Goal: Transaction & Acquisition: Purchase product/service

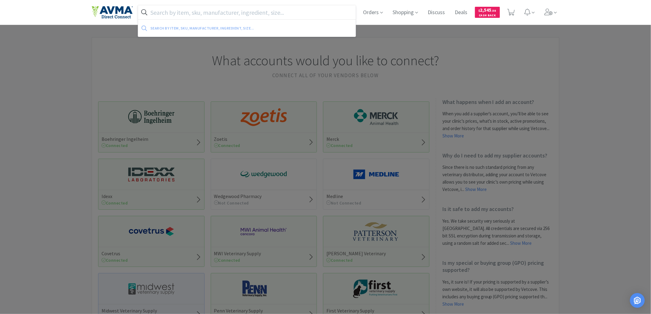
click at [213, 10] on input "text" at bounding box center [246, 12] width 217 height 14
paste input "059339"
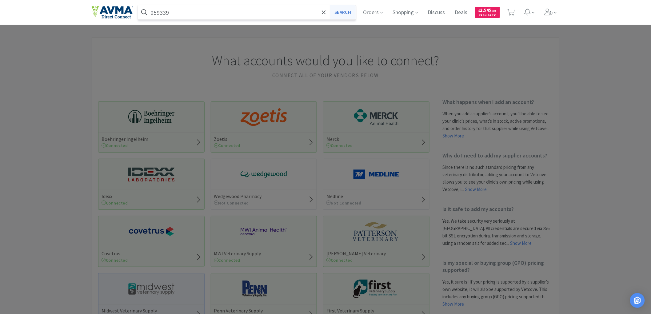
type input "059339"
click at [339, 11] on button "Search" at bounding box center [343, 12] width 26 height 14
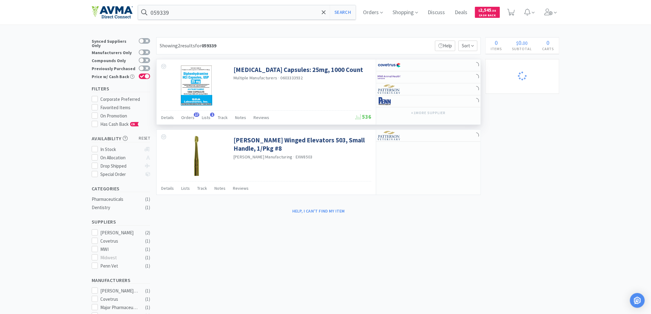
select select "1"
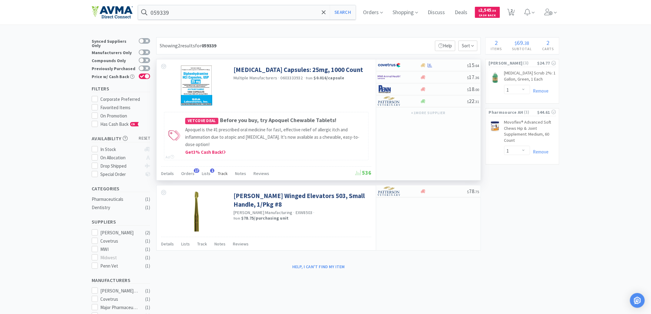
click at [218, 173] on span "Track" at bounding box center [223, 174] width 10 height 6
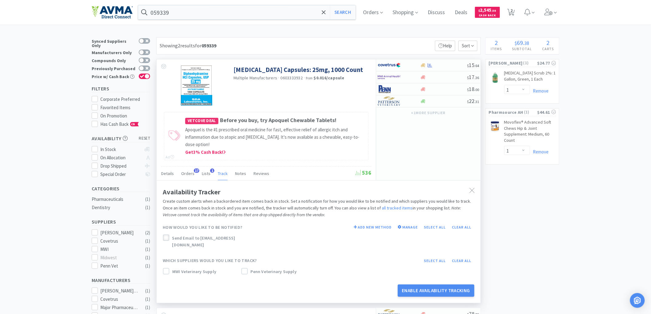
click at [167, 239] on icon at bounding box center [166, 238] width 4 height 4
click at [168, 268] on div at bounding box center [166, 271] width 6 height 6
click at [424, 285] on button "Enable Availability Tracking" at bounding box center [436, 291] width 77 height 12
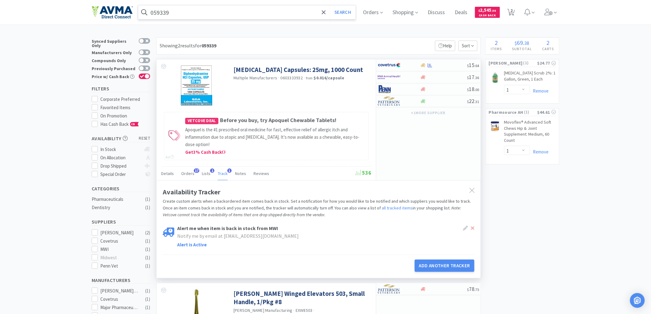
click at [199, 17] on input "059339" at bounding box center [246, 12] width 217 height 14
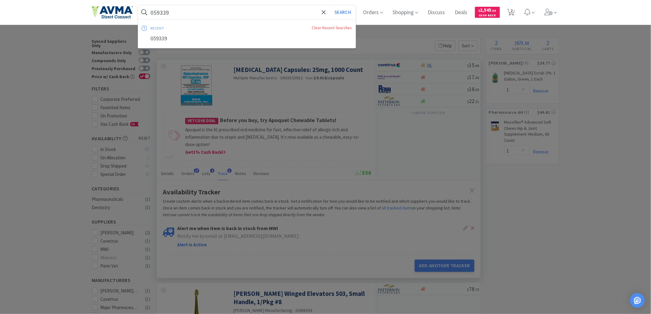
paste input "74626"
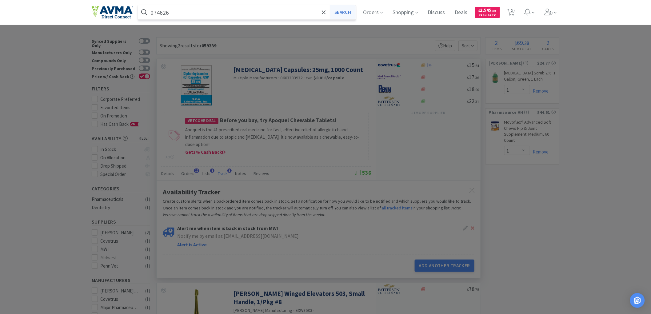
click at [344, 10] on button "Search" at bounding box center [343, 12] width 26 height 14
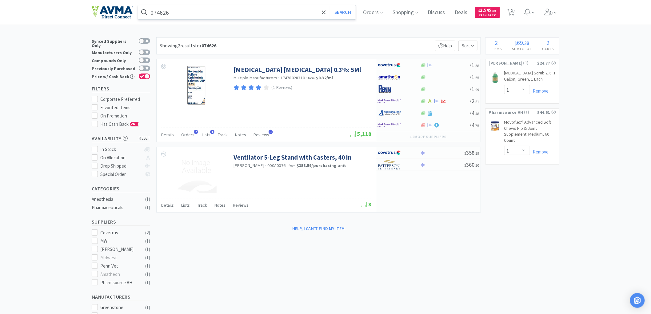
click at [192, 6] on input "074626" at bounding box center [246, 12] width 217 height 14
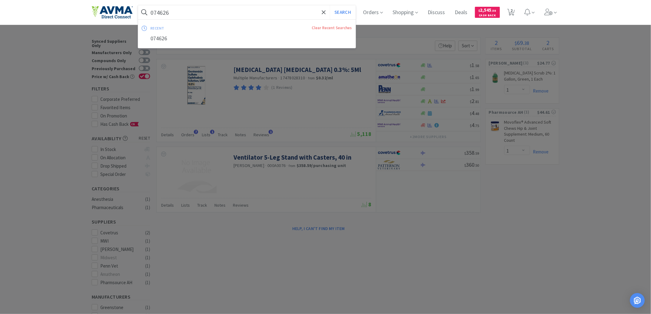
paste input "59339"
click at [342, 13] on button "Search" at bounding box center [343, 12] width 26 height 14
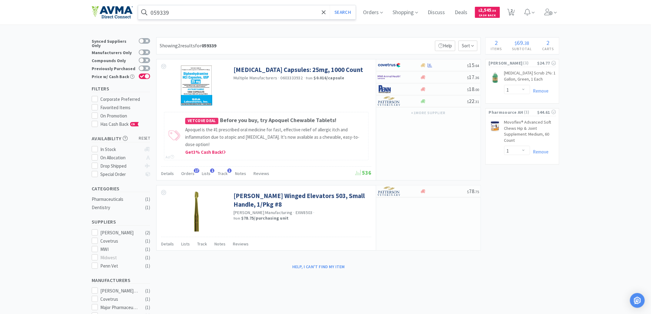
click at [180, 11] on input "059339" at bounding box center [246, 12] width 217 height 14
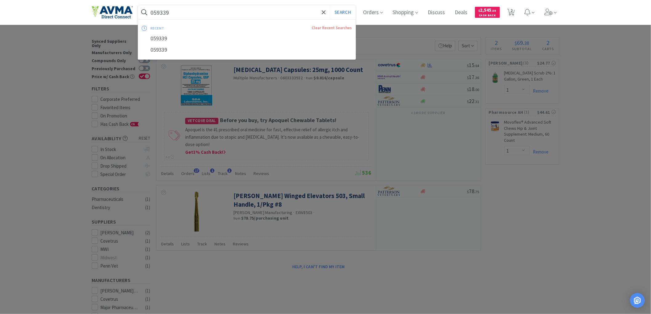
paste input "03800"
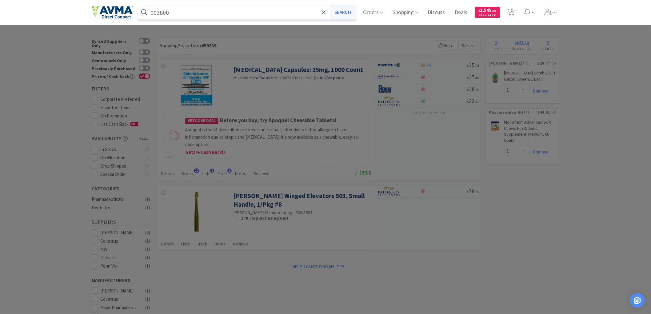
click at [345, 14] on button "Search" at bounding box center [343, 12] width 26 height 14
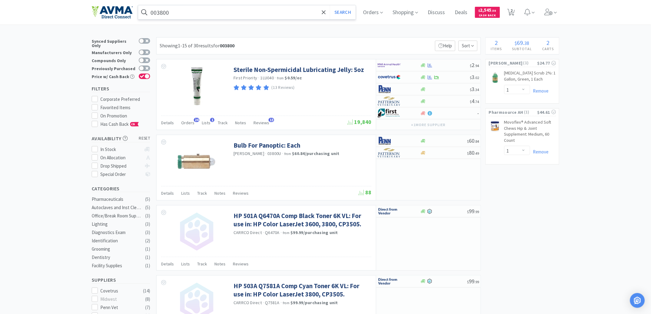
click at [188, 17] on input "003800" at bounding box center [246, 12] width 217 height 14
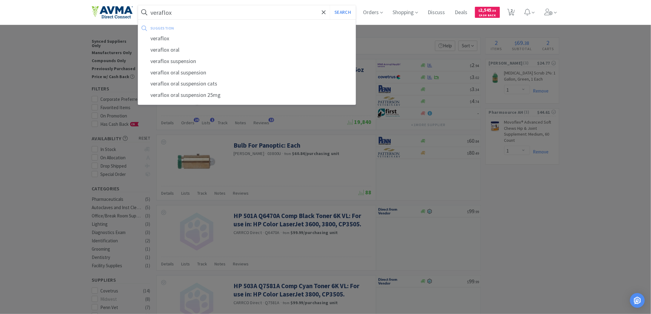
type input "veraflox"
click at [330, 5] on button "Search" at bounding box center [343, 12] width 26 height 14
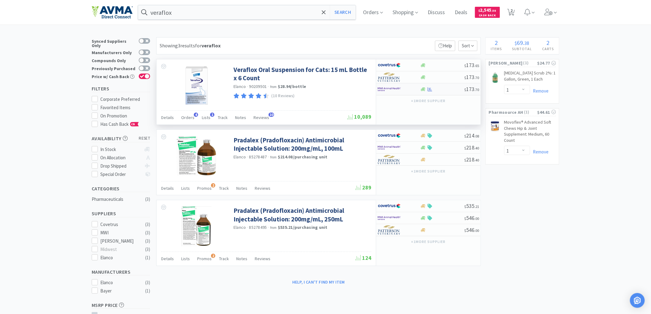
click at [389, 88] on img at bounding box center [389, 89] width 23 height 9
select select "1"
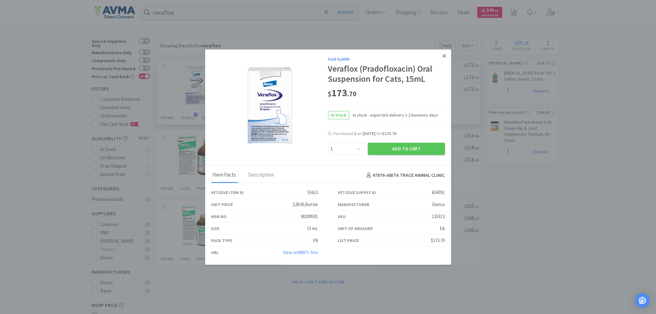
click at [443, 57] on icon at bounding box center [444, 55] width 3 height 3
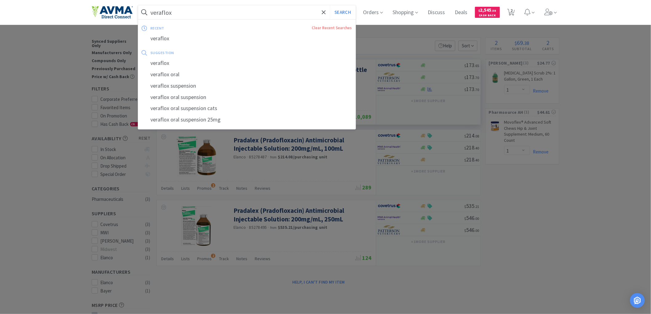
click at [174, 12] on input "veraflox" at bounding box center [246, 12] width 217 height 14
paste input "112952"
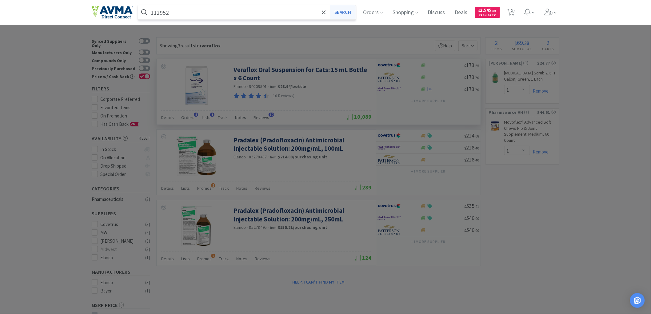
click at [340, 13] on button "Search" at bounding box center [343, 12] width 26 height 14
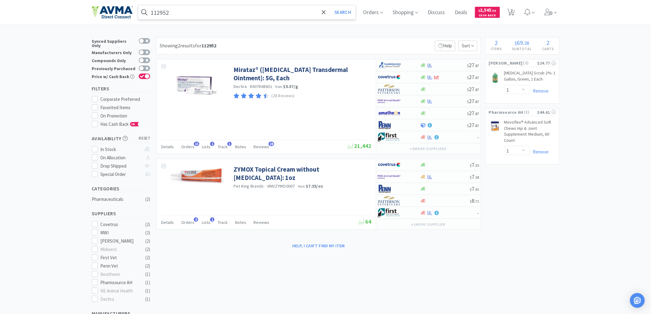
click at [192, 11] on input "112952" at bounding box center [246, 12] width 217 height 14
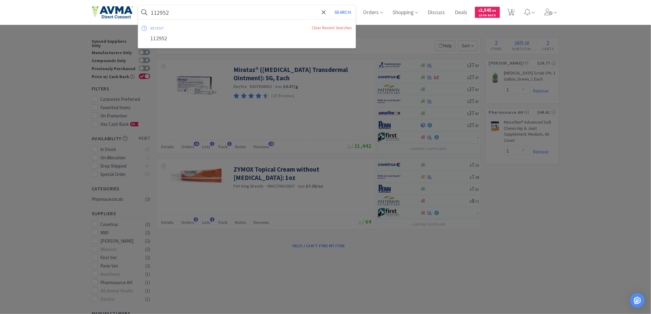
paste input "036277"
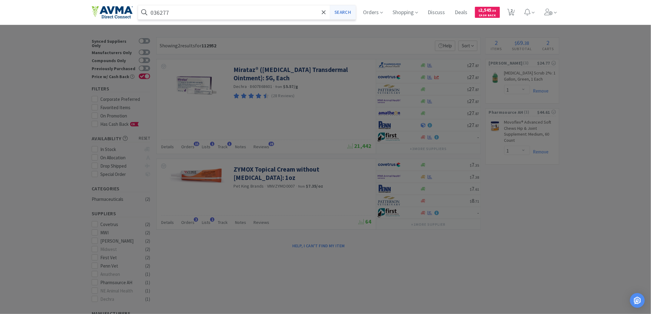
click at [346, 11] on button "Search" at bounding box center [343, 12] width 26 height 14
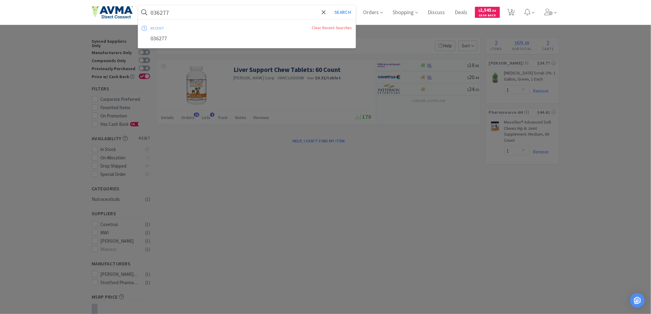
click at [180, 12] on input "036277" at bounding box center [246, 12] width 217 height 14
paste input "510143"
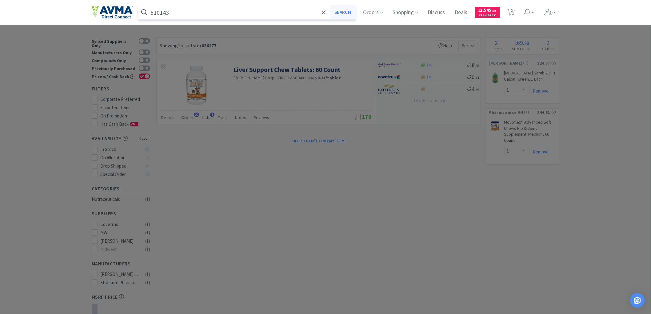
click at [337, 9] on button "Search" at bounding box center [343, 12] width 26 height 14
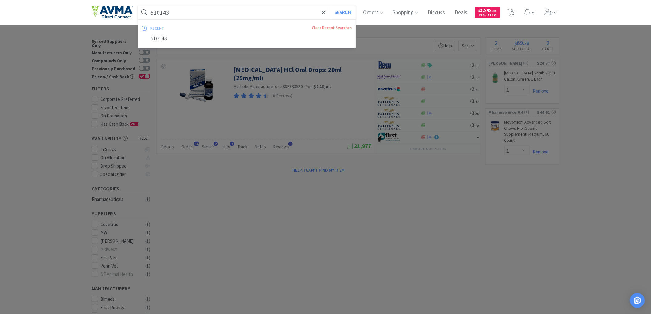
click at [199, 13] on input "510143" at bounding box center [246, 12] width 217 height 14
click at [330, 5] on button "Search" at bounding box center [343, 12] width 26 height 14
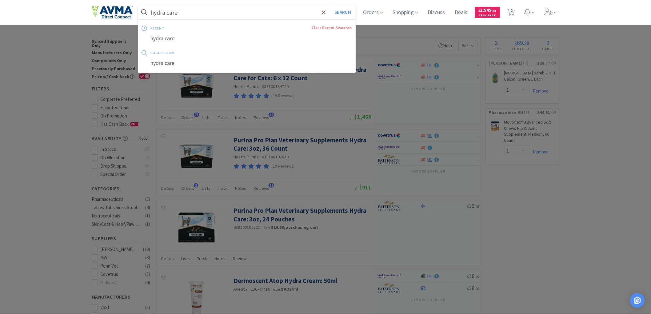
click at [171, 12] on input "hydra care" at bounding box center [246, 12] width 217 height 14
click at [170, 11] on input "hydra care" at bounding box center [246, 12] width 217 height 14
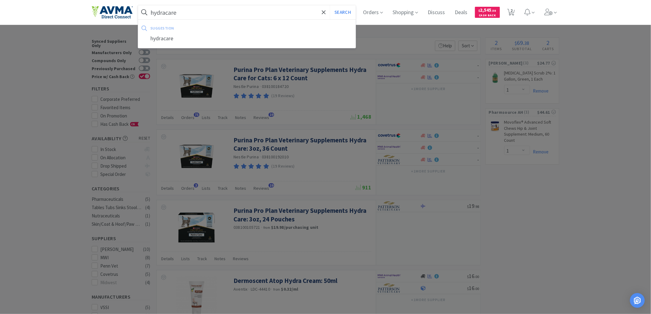
click at [330, 5] on button "Search" at bounding box center [343, 12] width 26 height 14
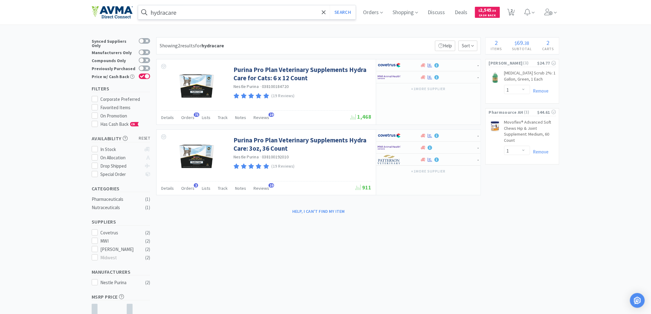
click at [202, 13] on input "hydracare" at bounding box center [246, 12] width 217 height 14
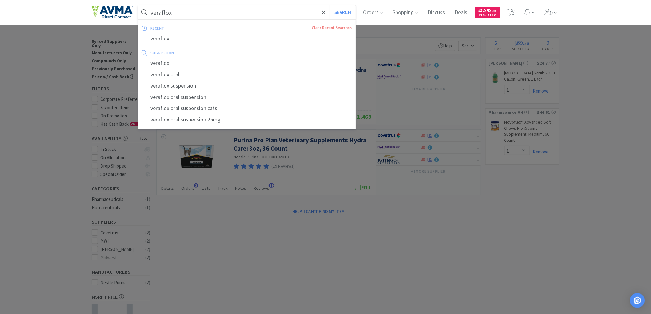
type input "veraflox"
click at [330, 5] on button "Search" at bounding box center [343, 12] width 26 height 14
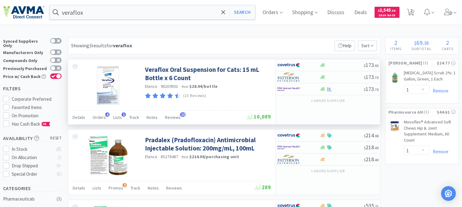
click at [173, 87] on span "90209501" at bounding box center [170, 87] width 18 height 6
copy span "90209501"
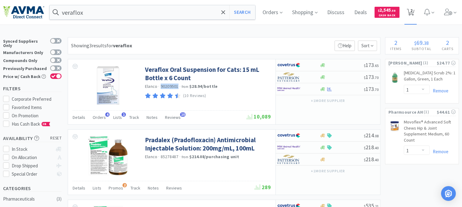
click at [414, 10] on icon at bounding box center [411, 12] width 8 height 7
select select "1"
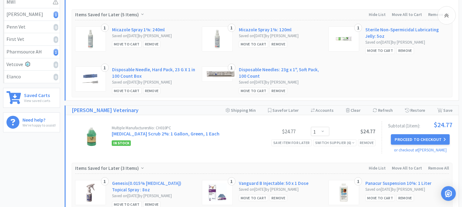
scroll to position [205, 0]
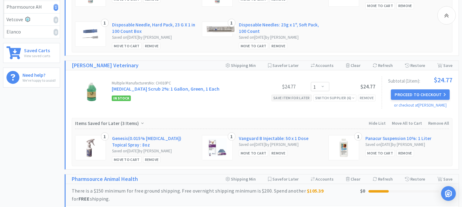
click at [297, 98] on div "Save item for later" at bounding box center [291, 98] width 40 height 6
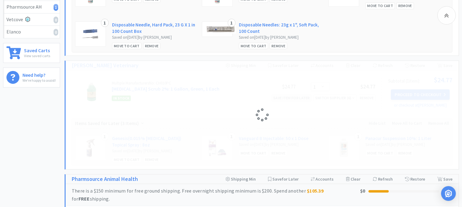
select select "1"
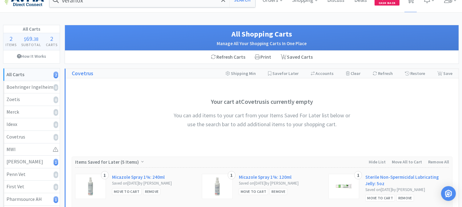
scroll to position [0, 0]
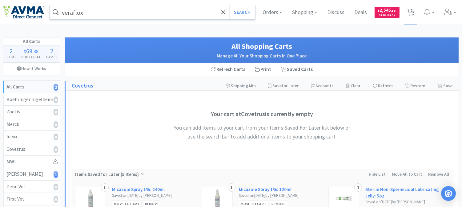
click at [128, 13] on input "veraflox" at bounding box center [152, 12] width 205 height 14
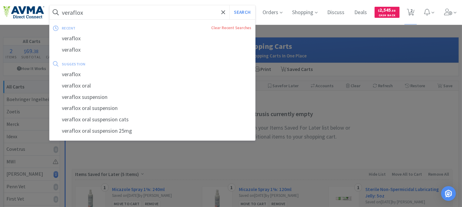
paste input "078057486"
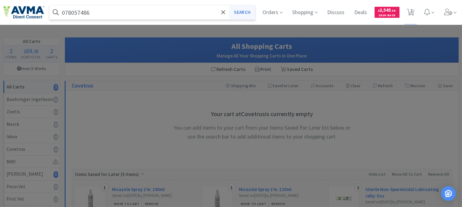
type input "078057486"
click at [244, 13] on button "Search" at bounding box center [242, 12] width 26 height 14
select select "1"
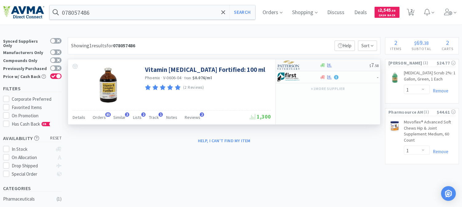
click at [289, 69] on img at bounding box center [288, 65] width 23 height 9
select select "1"
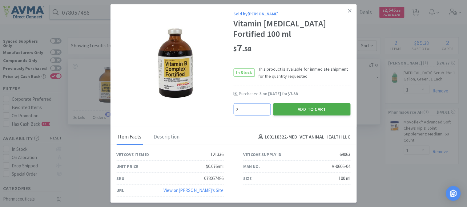
type input "2"
click at [318, 106] on button "Add to Cart" at bounding box center [311, 109] width 77 height 12
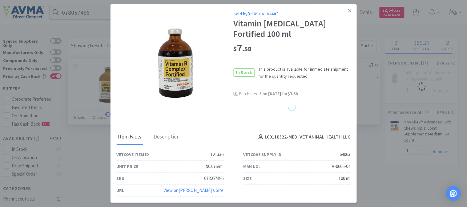
select select "2"
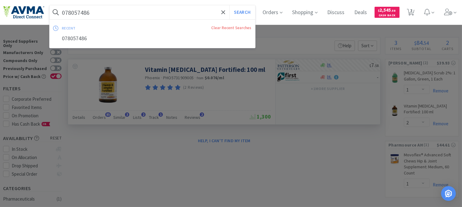
click at [147, 16] on input "078057486" at bounding box center [152, 12] width 205 height 14
paste input "13092"
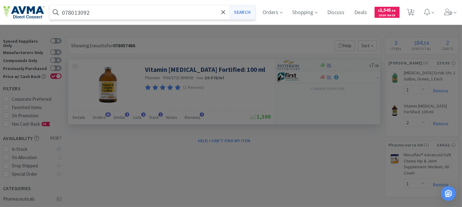
type input "078013092"
click at [253, 13] on button "Search" at bounding box center [242, 12] width 26 height 14
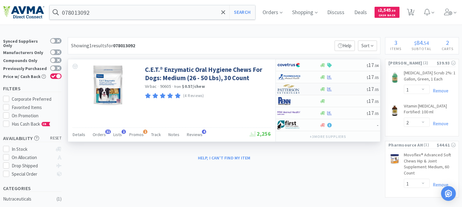
click at [290, 89] on img at bounding box center [288, 89] width 23 height 9
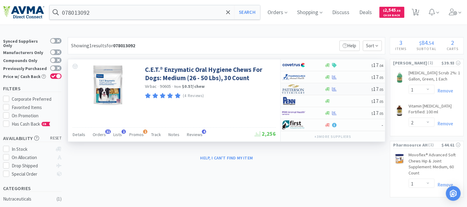
select select "1"
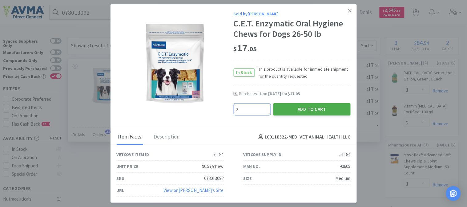
type input "2"
click at [303, 107] on button "Add to Cart" at bounding box center [311, 109] width 77 height 12
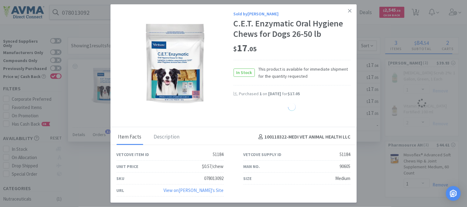
select select "2"
select select "1"
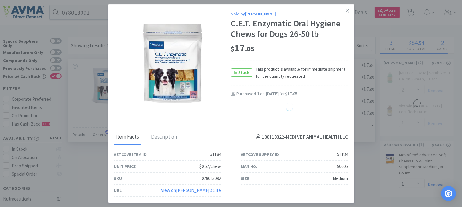
select select "2"
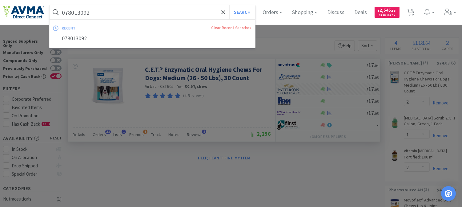
click at [98, 14] on input "078013092" at bounding box center [152, 12] width 205 height 14
paste input "929493"
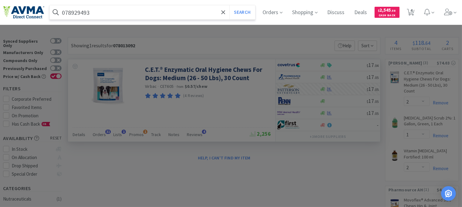
type input "078929493"
click at [229, 5] on button "Search" at bounding box center [242, 12] width 26 height 14
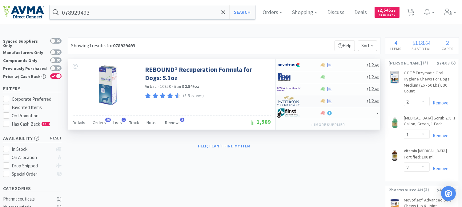
click at [288, 101] on img at bounding box center [288, 101] width 23 height 9
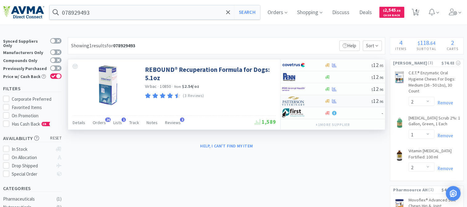
select select "1"
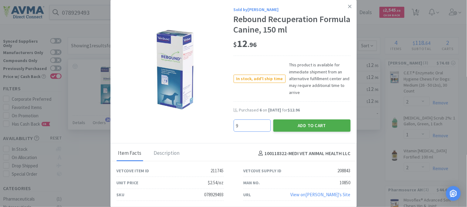
type input "9"
click at [302, 125] on button "Add to Cart" at bounding box center [311, 126] width 77 height 12
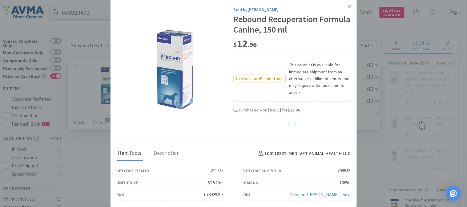
select select "9"
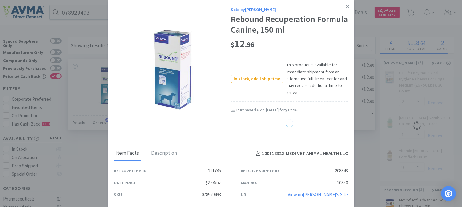
select select "2"
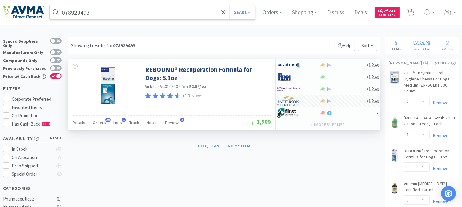
click at [81, 13] on input "078929493" at bounding box center [152, 12] width 205 height 14
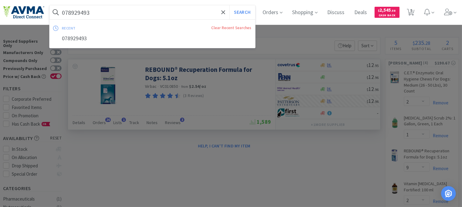
paste input "347165"
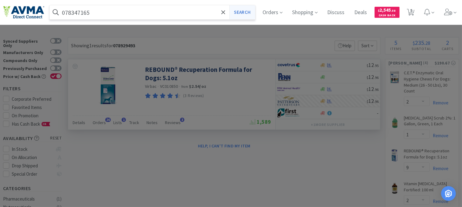
type input "078347165"
click at [244, 12] on button "Search" at bounding box center [242, 12] width 26 height 14
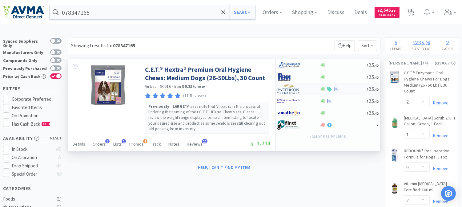
click at [293, 90] on img at bounding box center [288, 89] width 23 height 9
select select "1"
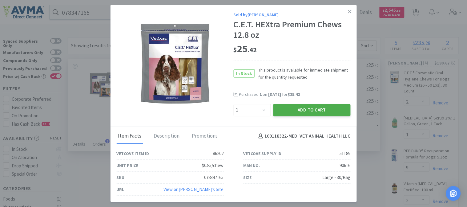
click at [316, 110] on button "Add to Cart" at bounding box center [311, 110] width 77 height 12
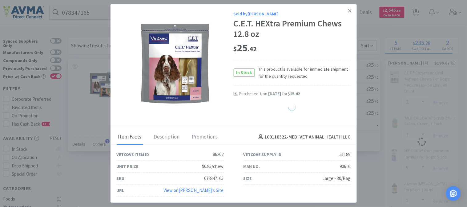
select select "1"
select select "9"
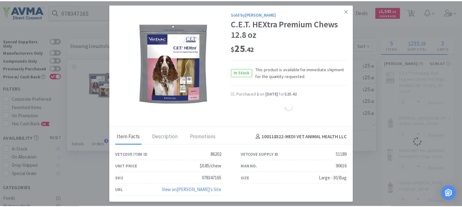
select select "2"
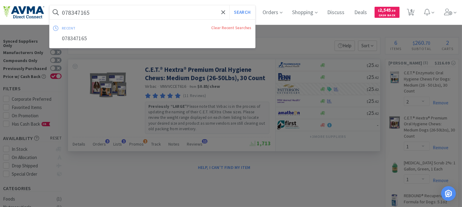
click at [115, 10] on input "078347165" at bounding box center [152, 12] width 205 height 14
paste input "73"
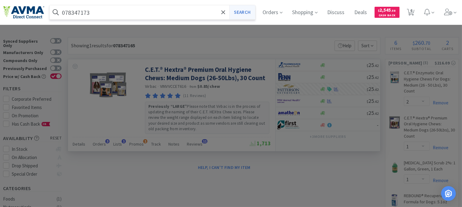
type input "078347173"
click at [244, 13] on button "Search" at bounding box center [242, 12] width 26 height 14
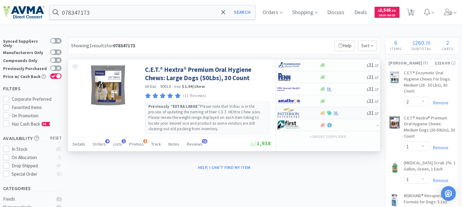
click at [290, 114] on img at bounding box center [288, 113] width 23 height 9
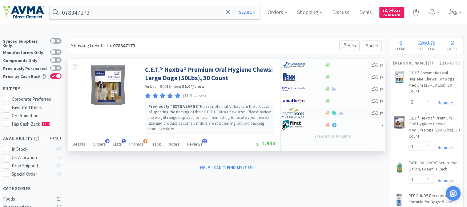
select select "1"
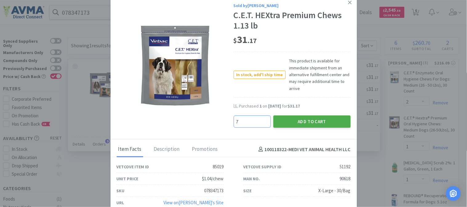
type input "7"
click at [297, 120] on button "Add to Cart" at bounding box center [311, 122] width 77 height 12
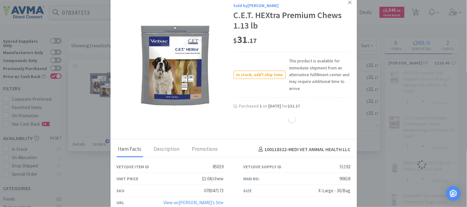
select select "7"
select select "1"
select select "9"
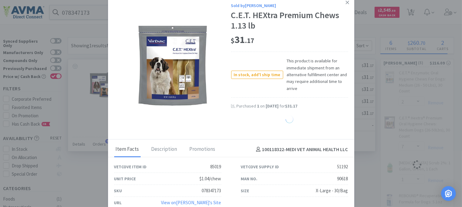
select select "2"
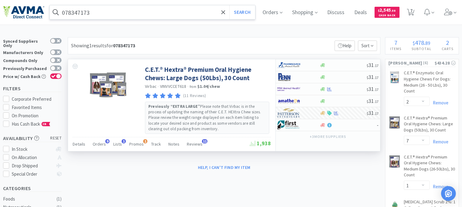
click at [86, 16] on input "078347173" at bounding box center [152, 12] width 205 height 14
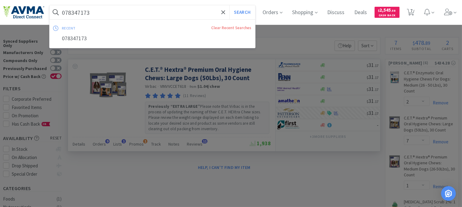
paste input "934204"
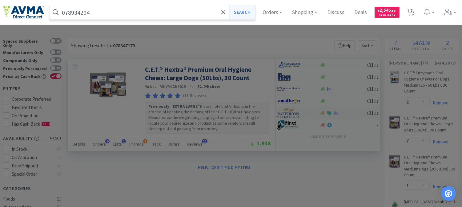
type input "078934204"
click at [245, 12] on button "Search" at bounding box center [242, 12] width 26 height 14
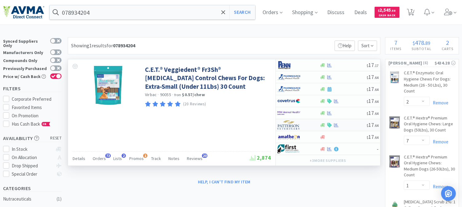
click at [289, 124] on img at bounding box center [288, 125] width 23 height 9
select select "1"
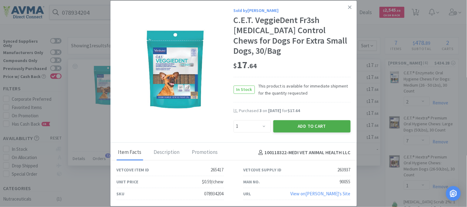
click at [294, 120] on button "Add to Cart" at bounding box center [311, 126] width 77 height 12
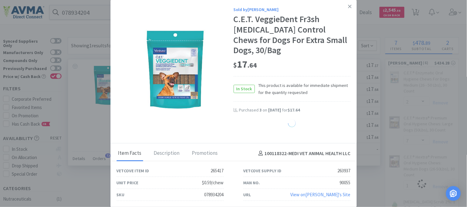
select select "1"
select select "9"
select select "2"
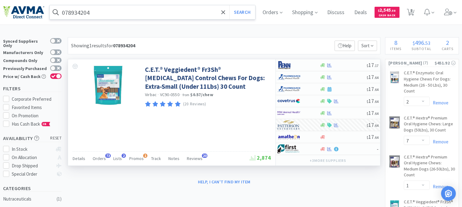
click at [114, 15] on input "078934204" at bounding box center [152, 12] width 205 height 14
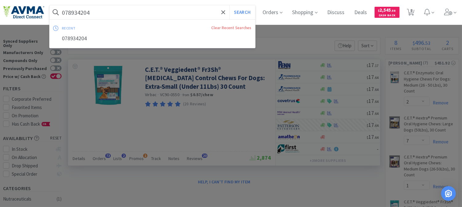
paste input "5558"
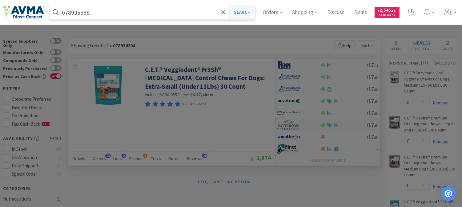
type input "078935558"
click at [242, 11] on button "Search" at bounding box center [242, 12] width 26 height 14
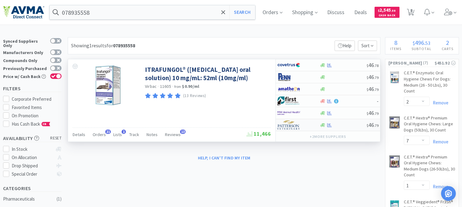
click at [287, 126] on img at bounding box center [288, 125] width 23 height 9
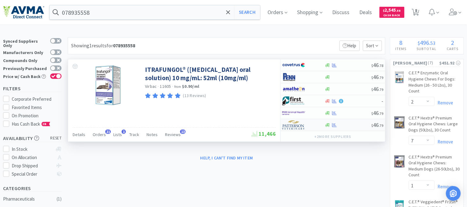
select select "1"
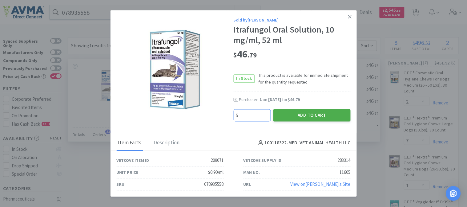
type input "5"
click at [308, 116] on button "Add to Cart" at bounding box center [311, 115] width 77 height 12
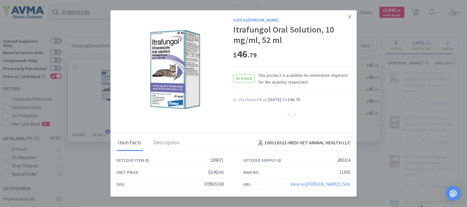
select select "5"
select select "9"
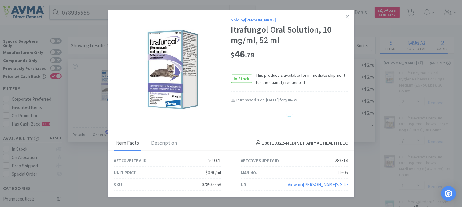
select select "2"
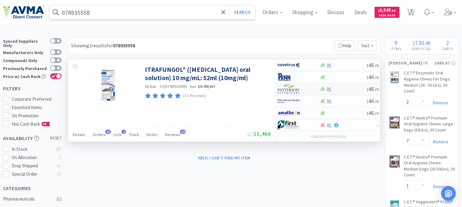
click at [94, 15] on input "078935558" at bounding box center [152, 12] width 205 height 14
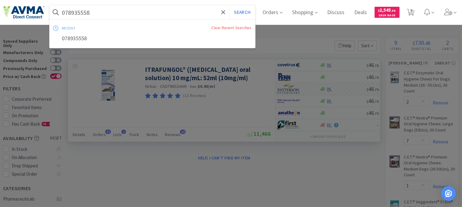
paste input "46874"
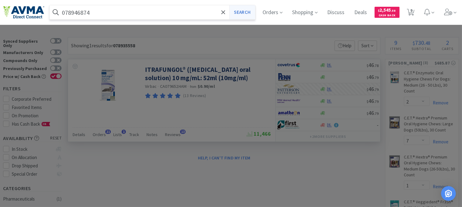
type input "078946874"
click at [247, 10] on button "Search" at bounding box center [242, 12] width 26 height 14
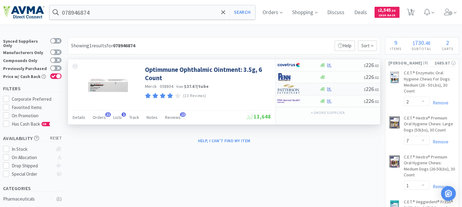
click at [288, 91] on img at bounding box center [288, 89] width 23 height 9
select select "1"
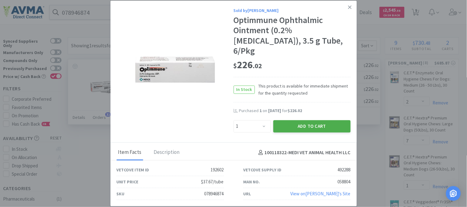
click at [316, 120] on button "Add to Cart" at bounding box center [311, 126] width 77 height 12
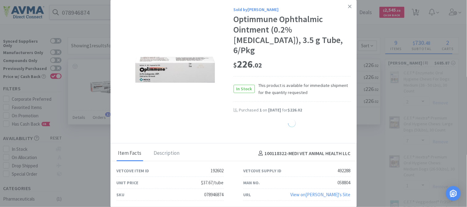
select select "1"
select select "9"
select select "2"
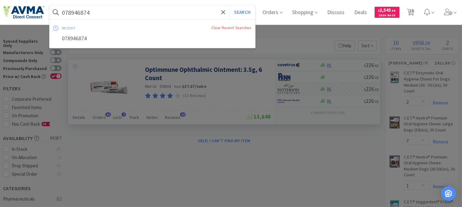
click at [87, 10] on input "078946874" at bounding box center [152, 12] width 205 height 14
paste input "90209501"
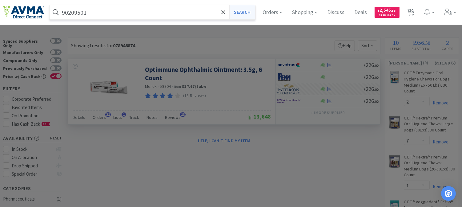
type input "90209501"
click at [247, 10] on button "Search" at bounding box center [242, 12] width 26 height 14
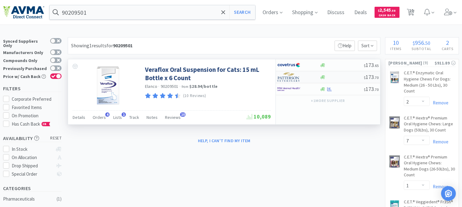
click at [285, 78] on img at bounding box center [288, 77] width 23 height 9
select select "6"
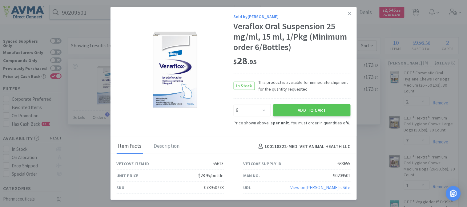
click at [212, 187] on div "078950778" at bounding box center [213, 187] width 19 height 7
copy div "078950778"
click at [312, 113] on button "Add to Cart" at bounding box center [311, 110] width 77 height 12
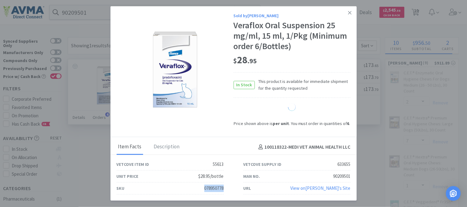
select select "6"
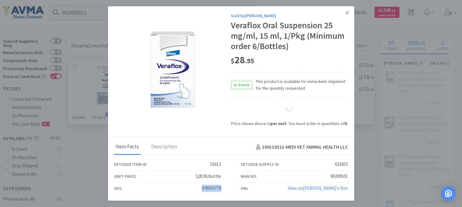
select select "2"
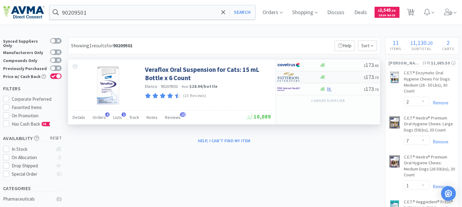
click at [285, 80] on img at bounding box center [288, 77] width 23 height 9
select select "6"
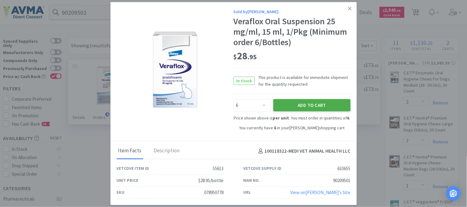
click at [312, 105] on button "Add to Cart" at bounding box center [311, 105] width 77 height 12
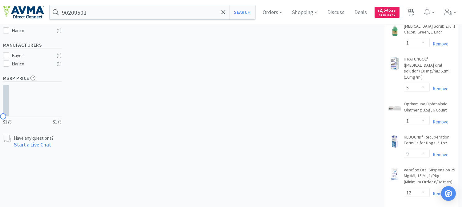
scroll to position [239, 0]
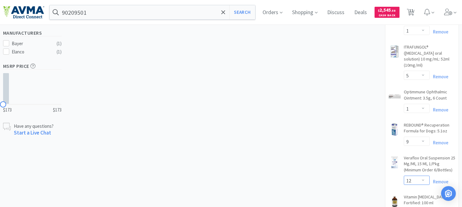
click at [423, 176] on select "Enter Quantity 6 12 18 24 30 36 42 48 54 60 66 72 78 84 90 96 102 108 114 120 E…" at bounding box center [417, 180] width 26 height 9
click at [404, 176] on select "Enter Quantity 6 12 18 24 30 36 42 48 54 60 66 72 78 84 90 96 102 108 114 120 E…" at bounding box center [417, 180] width 26 height 9
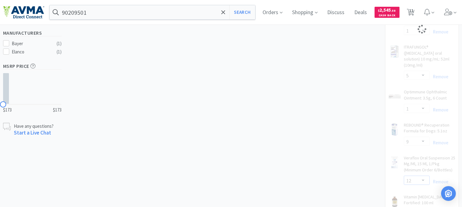
select select "6"
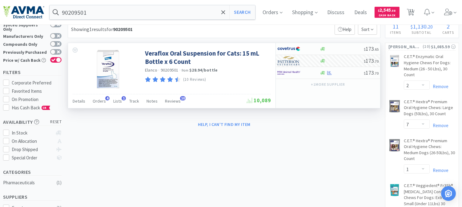
scroll to position [0, 0]
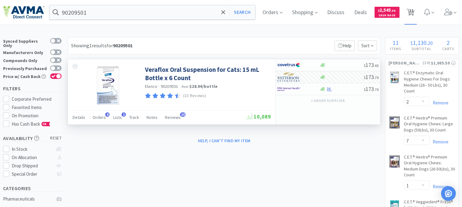
click at [413, 12] on span "11" at bounding box center [411, 10] width 4 height 25
select select "2"
select select "7"
select select "1"
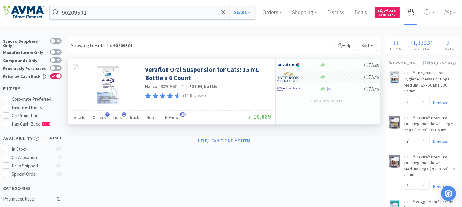
select select "1"
select select "5"
select select "1"
select select "9"
select select "6"
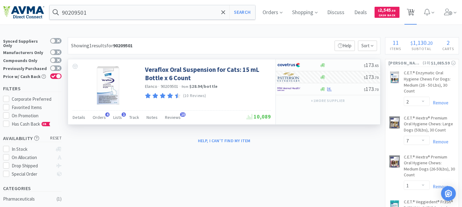
select select "2"
select select "1"
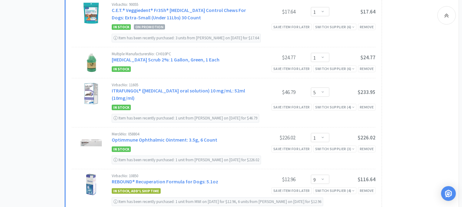
scroll to position [410, 0]
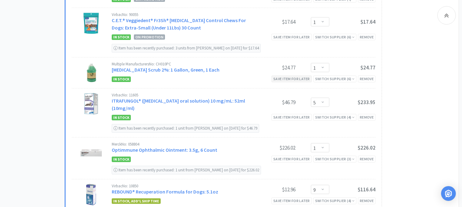
click at [291, 80] on div "Save item for later" at bounding box center [291, 79] width 40 height 6
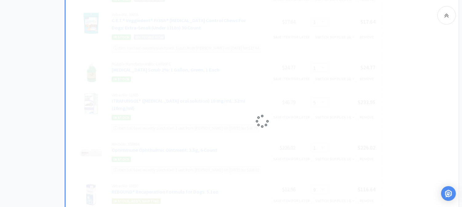
select select "5"
select select "1"
select select "9"
select select "6"
select select "2"
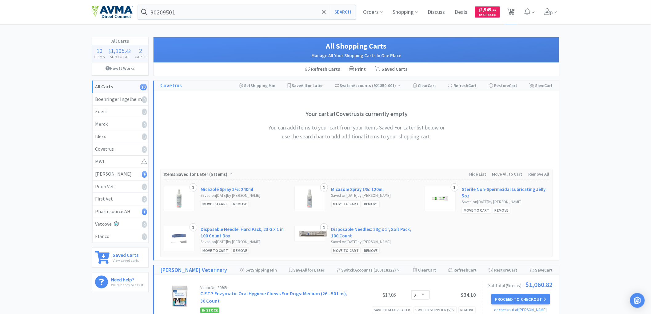
scroll to position [0, 0]
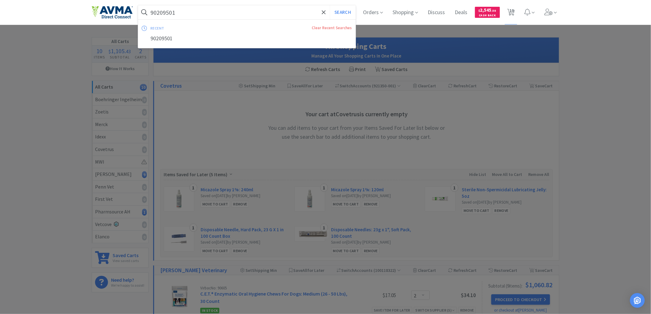
click at [207, 14] on input "90209501" at bounding box center [246, 12] width 217 height 14
paste input "PVS28161"
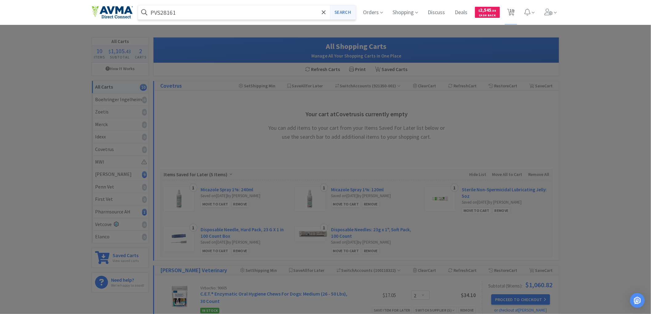
type input "PVS28161"
click at [338, 14] on button "Search" at bounding box center [343, 12] width 26 height 14
select select "2"
select select "7"
select select "1"
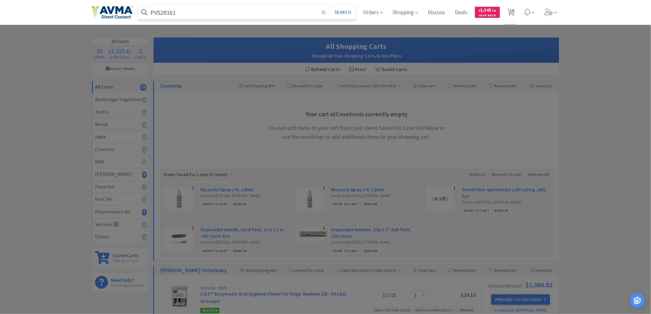
select select "1"
select select "5"
select select "1"
select select "9"
select select "6"
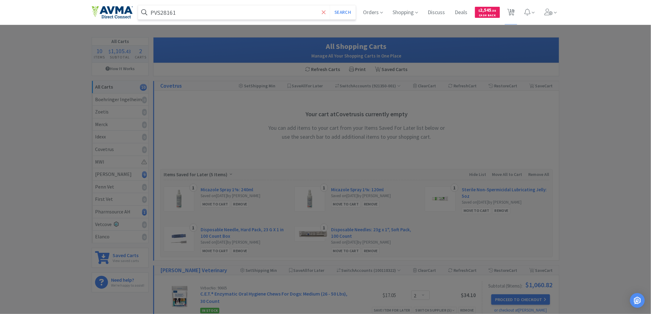
select select "2"
select select "1"
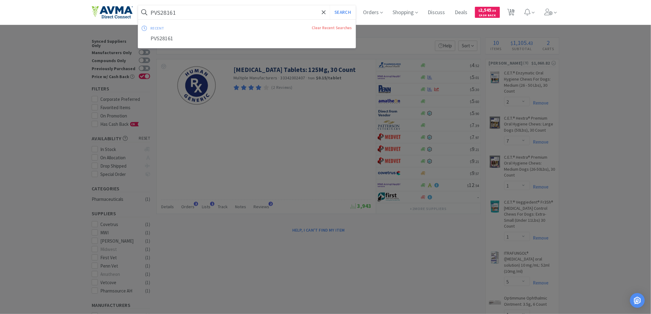
paste input "NOR3060"
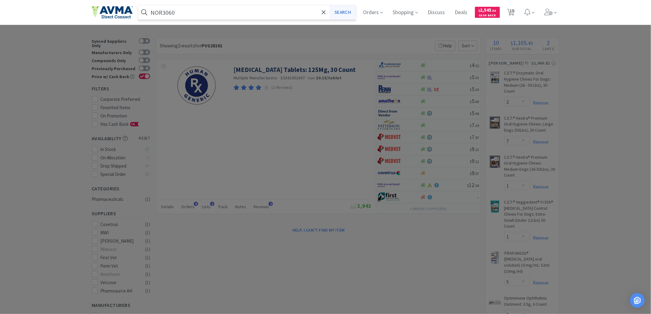
click at [345, 8] on button "Search" at bounding box center [343, 12] width 26 height 14
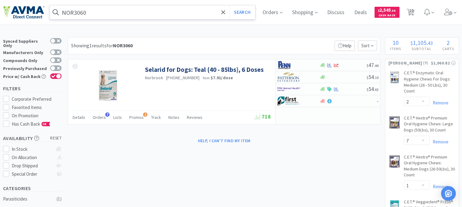
click at [131, 18] on input "NOR3060" at bounding box center [152, 12] width 205 height 14
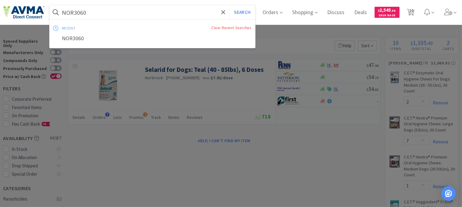
paste input "text"
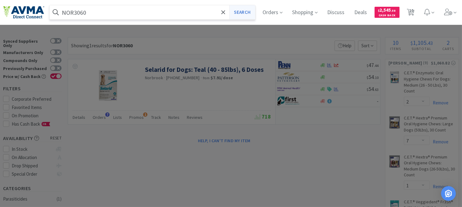
type input "NOR3060"
click at [250, 8] on button "Search" at bounding box center [242, 12] width 26 height 14
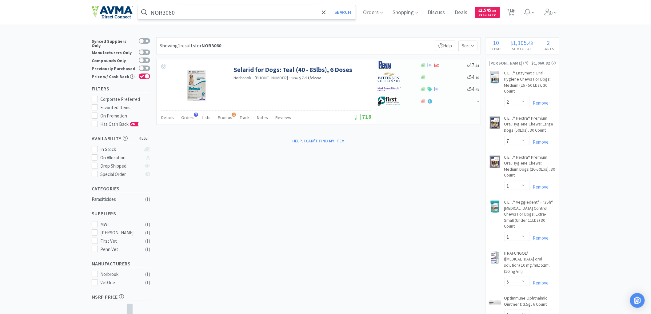
click at [190, 9] on input "NOR3060" at bounding box center [246, 12] width 217 height 14
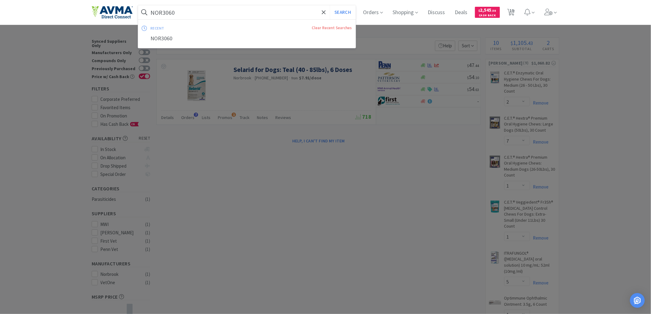
click at [249, 189] on div at bounding box center [325, 157] width 651 height 314
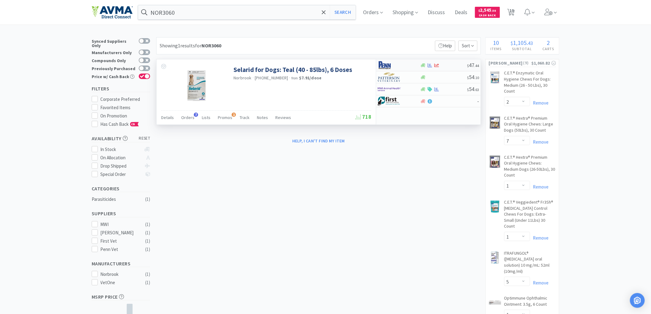
click at [386, 68] on img at bounding box center [389, 65] width 23 height 9
select select "1"
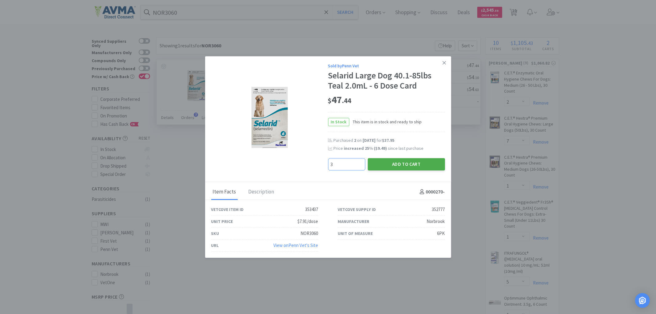
type input "3"
click at [394, 166] on button "Add to Cart" at bounding box center [406, 164] width 77 height 12
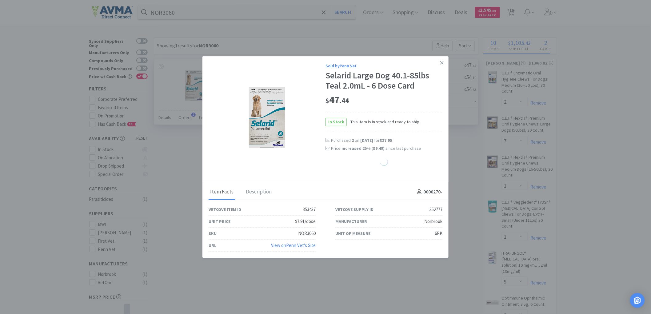
select select "3"
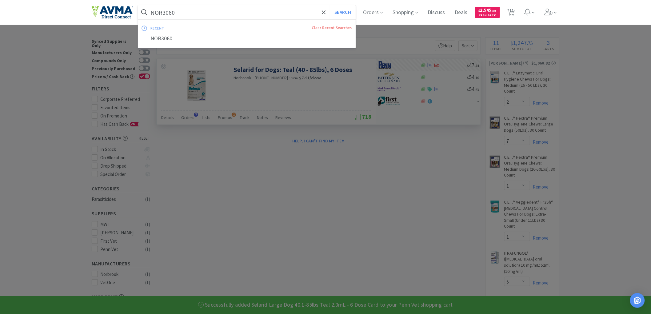
click at [204, 14] on input "NOR3060" at bounding box center [246, 12] width 217 height 14
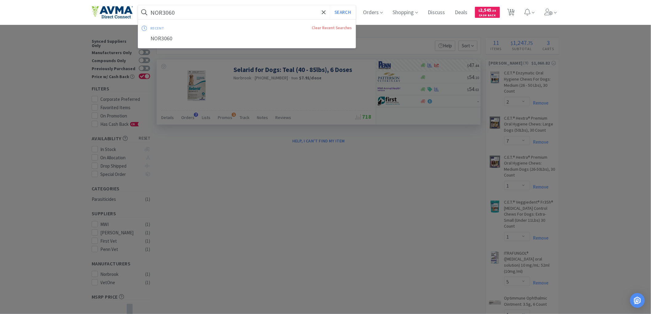
paste input "PVS28161"
drag, startPoint x: 204, startPoint y: 13, endPoint x: 303, endPoint y: 14, distance: 99.7
click at [206, 13] on input "PVS28161" at bounding box center [246, 12] width 217 height 14
click at [341, 9] on button "Search" at bounding box center [343, 12] width 26 height 14
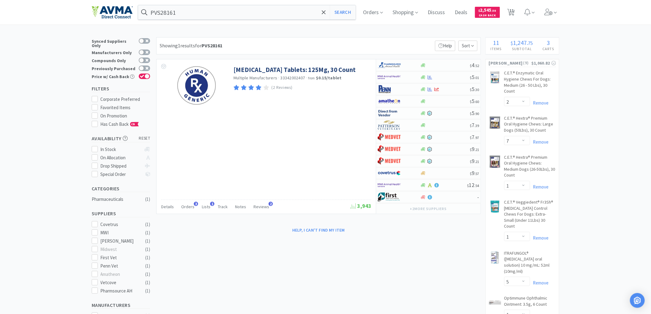
click at [241, 20] on div "PVS28161 Search Orders Shopping Discuss Discuss Deals Deals $ 2,545 . 58 Cash B…" at bounding box center [326, 12] width 468 height 25
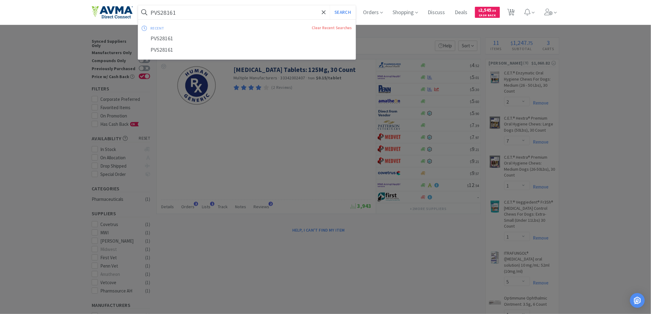
click at [227, 18] on input "PVS28161" at bounding box center [246, 12] width 217 height 14
paste input "NOR3060"
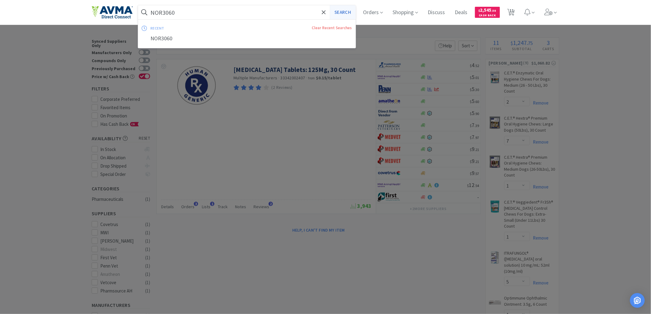
click at [343, 12] on button "Search" at bounding box center [343, 12] width 26 height 14
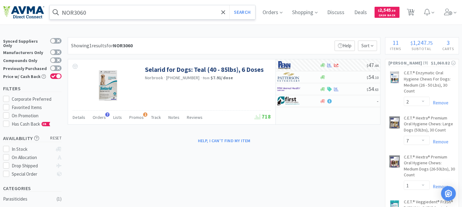
click at [94, 10] on input "NOR3060" at bounding box center [152, 12] width 205 height 14
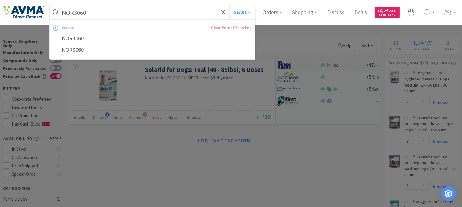
paste input "050123"
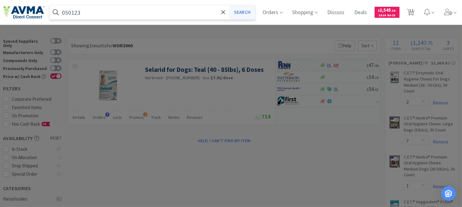
click at [236, 10] on button "Search" at bounding box center [242, 12] width 26 height 14
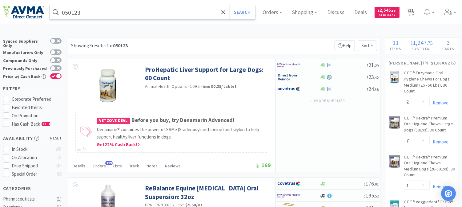
click at [100, 9] on input "050123" at bounding box center [152, 12] width 205 height 14
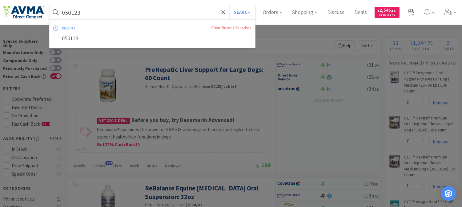
paste input "65998"
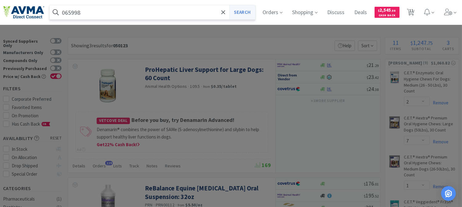
click at [245, 11] on button "Search" at bounding box center [242, 12] width 26 height 14
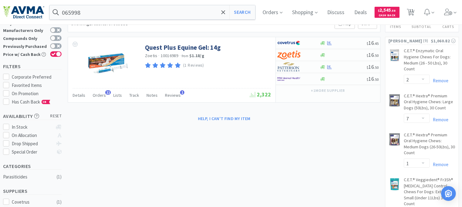
scroll to position [34, 0]
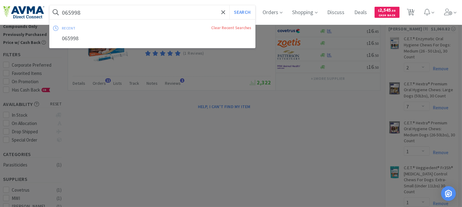
click at [143, 13] on input "065998" at bounding box center [152, 12] width 205 height 14
paste input "71021"
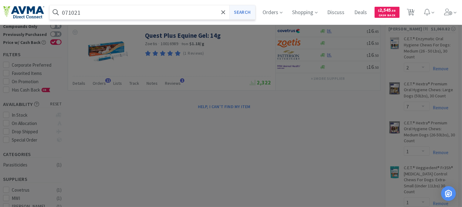
click at [253, 13] on button "Search" at bounding box center [242, 12] width 26 height 14
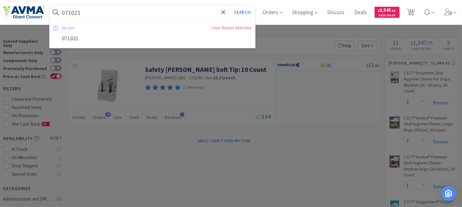
click at [97, 8] on input "071021" at bounding box center [152, 12] width 205 height 14
paste input "8934753"
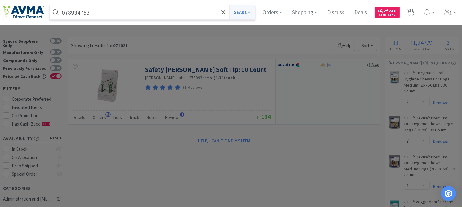
type input "078934753"
click at [237, 10] on button "Search" at bounding box center [242, 12] width 26 height 14
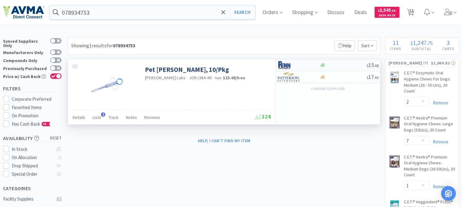
click at [290, 68] on img at bounding box center [288, 65] width 23 height 9
select select "1"
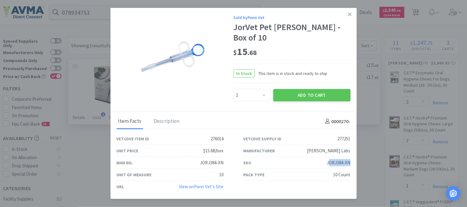
drag, startPoint x: 350, startPoint y: 160, endPoint x: 329, endPoint y: 163, distance: 21.4
click at [329, 163] on div "SKU JORJ384-XN" at bounding box center [296, 163] width 107 height 12
click at [340, 159] on div "JORJ384-XN" at bounding box center [339, 162] width 24 height 7
drag, startPoint x: 351, startPoint y: 159, endPoint x: 327, endPoint y: 163, distance: 24.3
click at [327, 163] on div "SKU JORJ384-XN" at bounding box center [296, 163] width 127 height 12
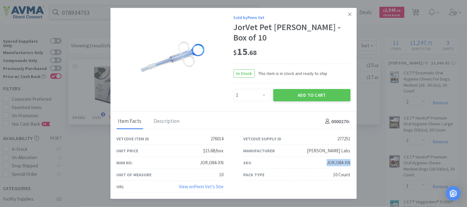
copy div "JORJ384-XN"
click at [350, 17] on icon at bounding box center [349, 15] width 3 height 6
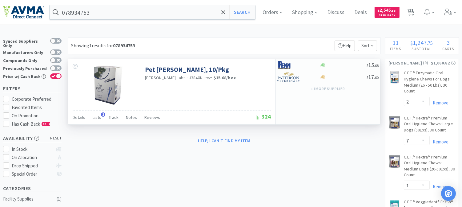
click at [189, 78] on span "J384XN" at bounding box center [196, 78] width 14 height 6
copy span "J384XN"
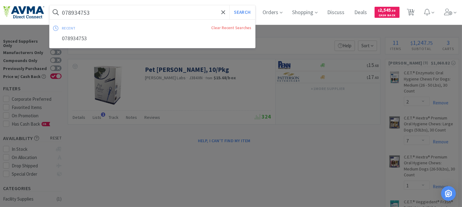
click at [90, 12] on input "078934753" at bounding box center [152, 12] width 205 height 14
paste input "J384XN"
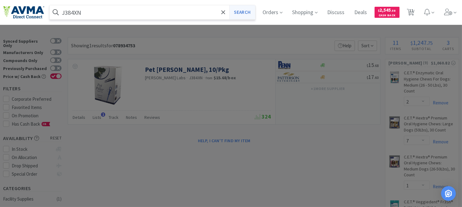
type input "J384XN"
click at [245, 8] on button "Search" at bounding box center [242, 12] width 26 height 14
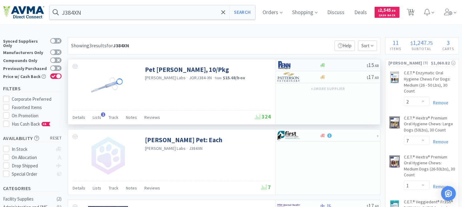
click at [289, 67] on img at bounding box center [288, 65] width 23 height 9
select select "1"
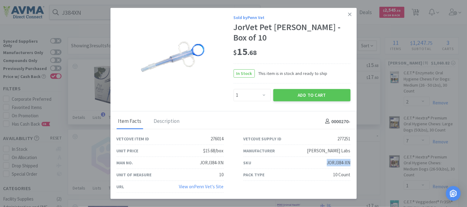
drag, startPoint x: 349, startPoint y: 158, endPoint x: 324, endPoint y: 161, distance: 25.0
click at [324, 161] on div "SKU JORJ384-XN" at bounding box center [296, 163] width 127 height 12
copy div "JORJ384-XN"
click at [351, 16] on icon at bounding box center [349, 14] width 3 height 3
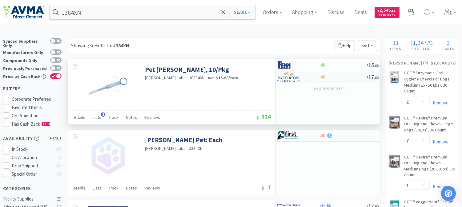
click at [297, 78] on img at bounding box center [288, 77] width 23 height 9
select select "1"
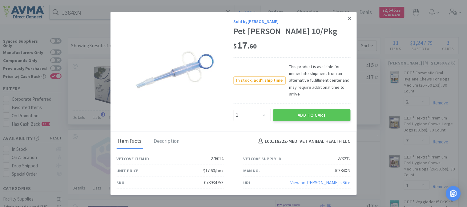
click at [349, 16] on icon at bounding box center [349, 19] width 3 height 6
